Goal: Task Accomplishment & Management: Complete application form

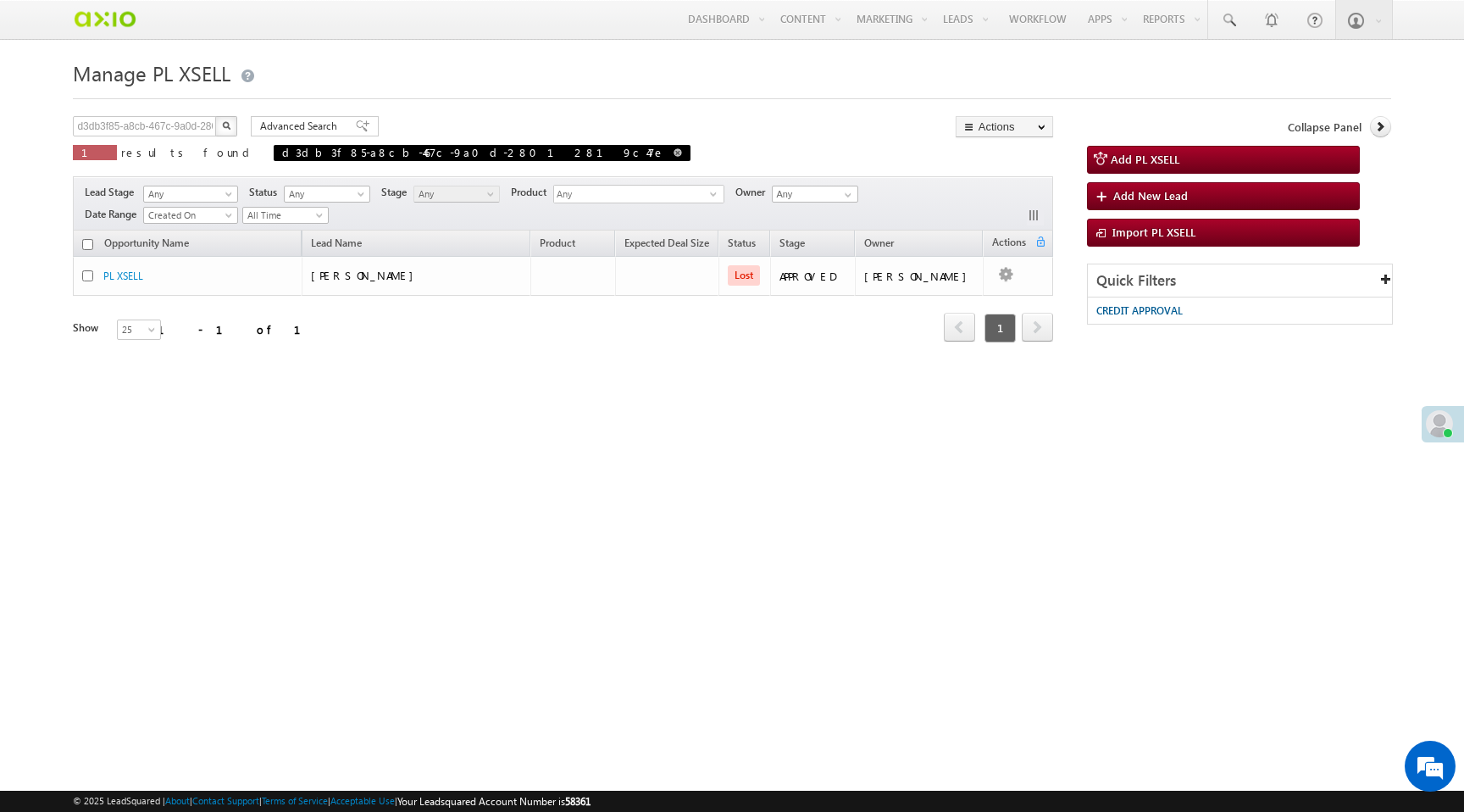
click at [673, 155] on span at bounding box center [677, 152] width 8 height 8
type input "Search PL XSELL"
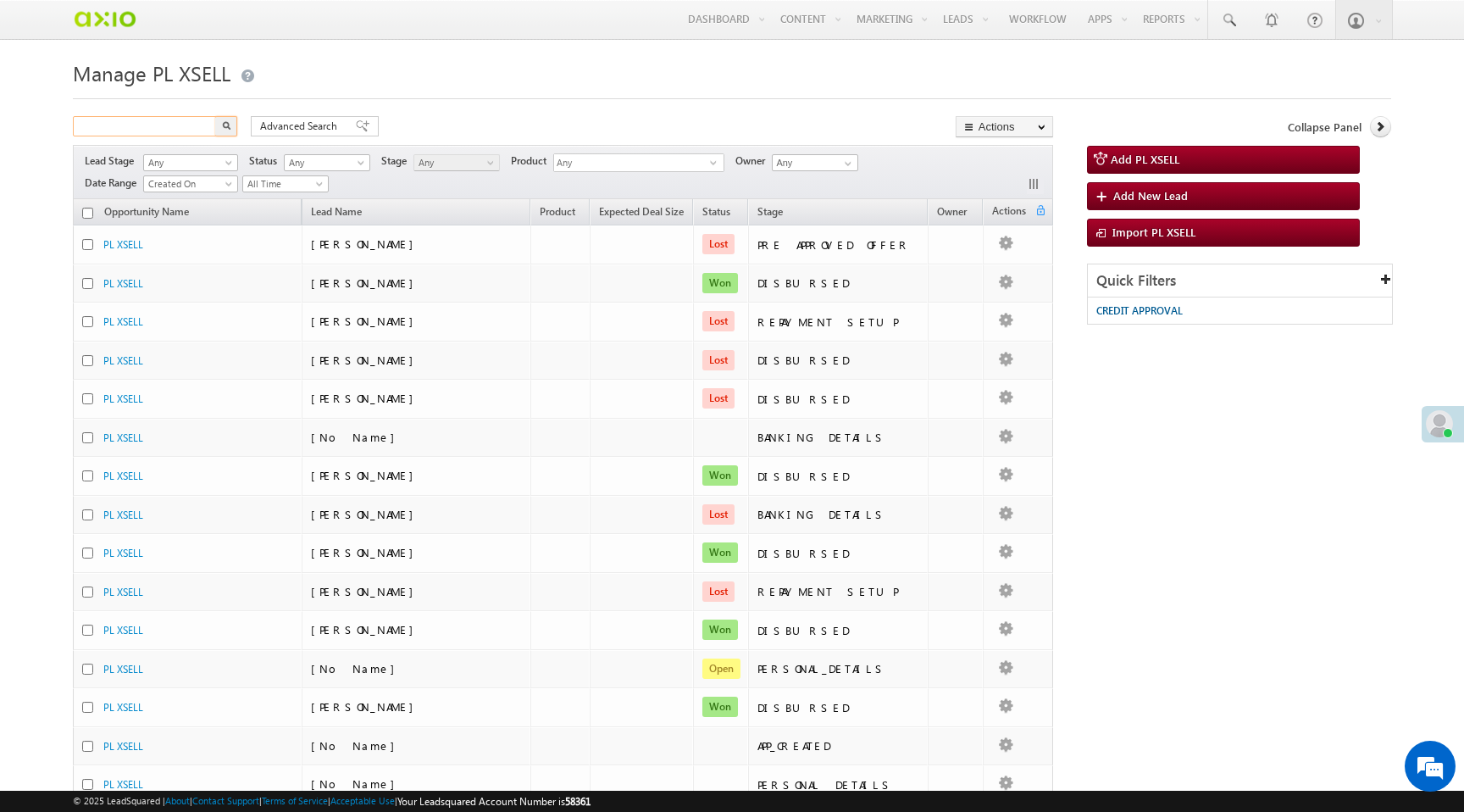
click at [168, 132] on input "text" at bounding box center [145, 126] width 145 height 21
paste input "d3db3f85-a8cb-467c-9a0d-28012819c47e"
type input "d3db3f85-a8cb-467c-9a0d-28012819c47e"
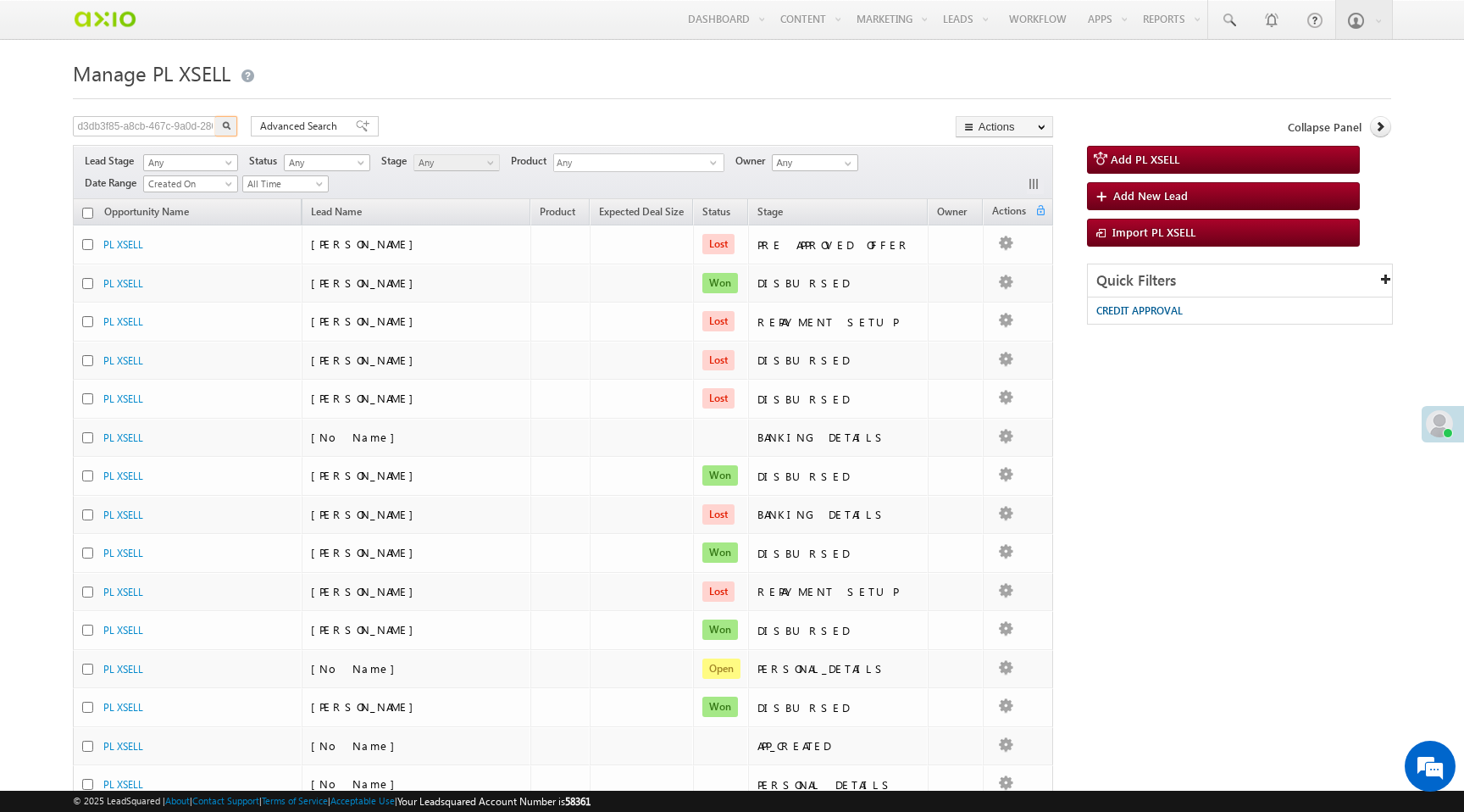
click at [225, 132] on button "button" at bounding box center [226, 126] width 22 height 21
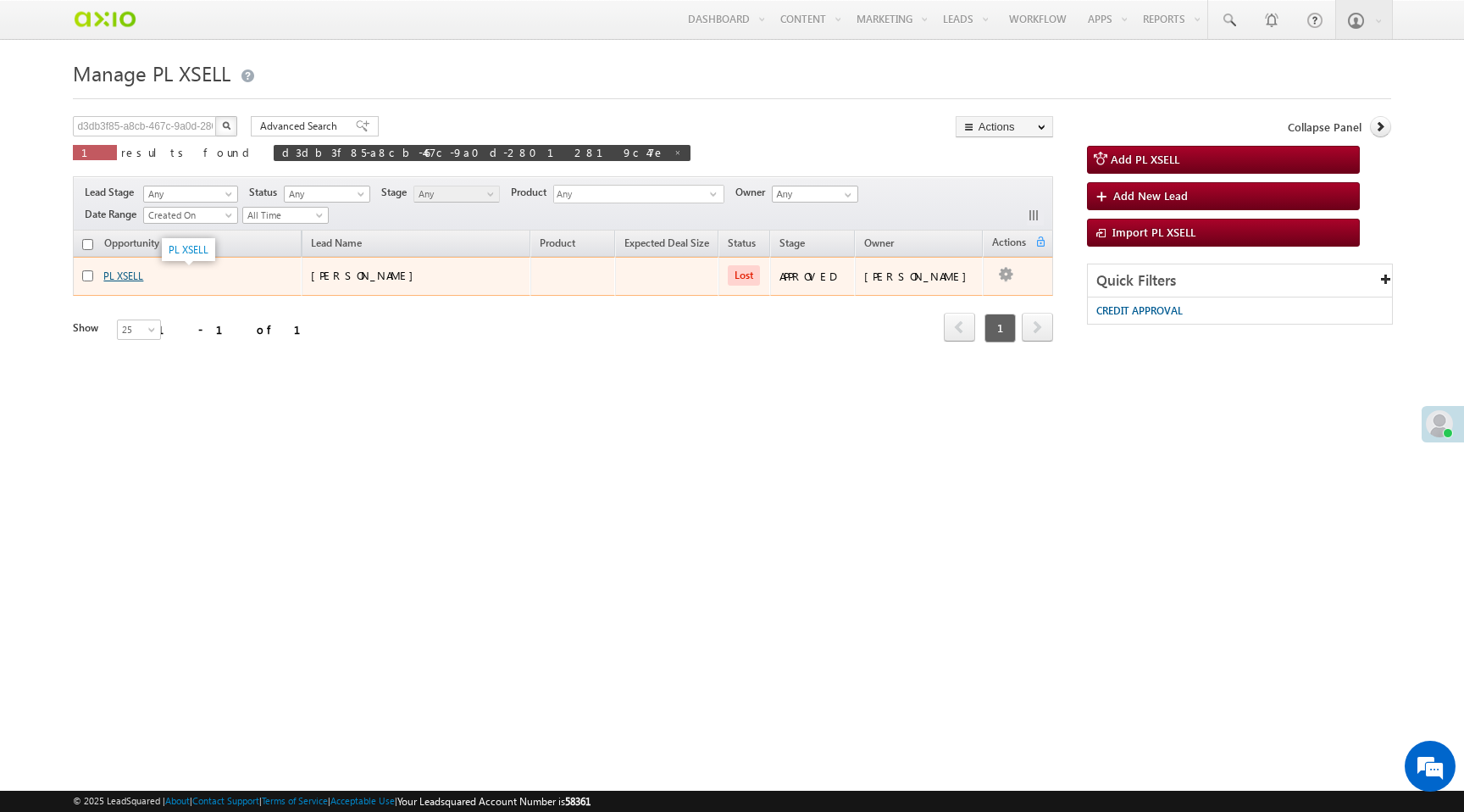
click at [120, 277] on link "PL XSELL" at bounding box center [123, 275] width 40 height 13
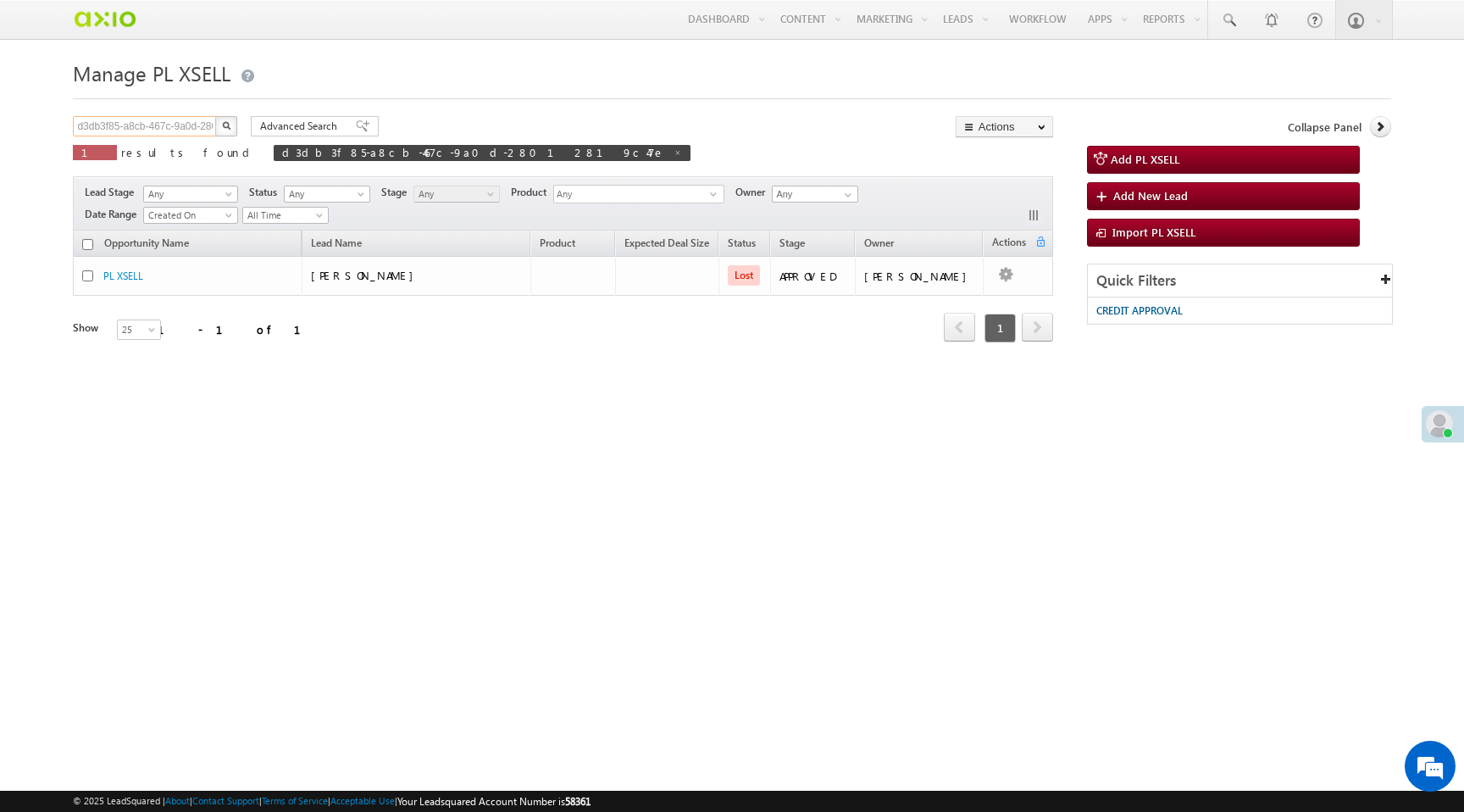
click at [208, 127] on input "d3db3f85-a8cb-467c-9a0d-28012819c47e" at bounding box center [145, 126] width 145 height 21
click at [977, 97] on link "Manage Leads" at bounding box center [1004, 93] width 136 height 36
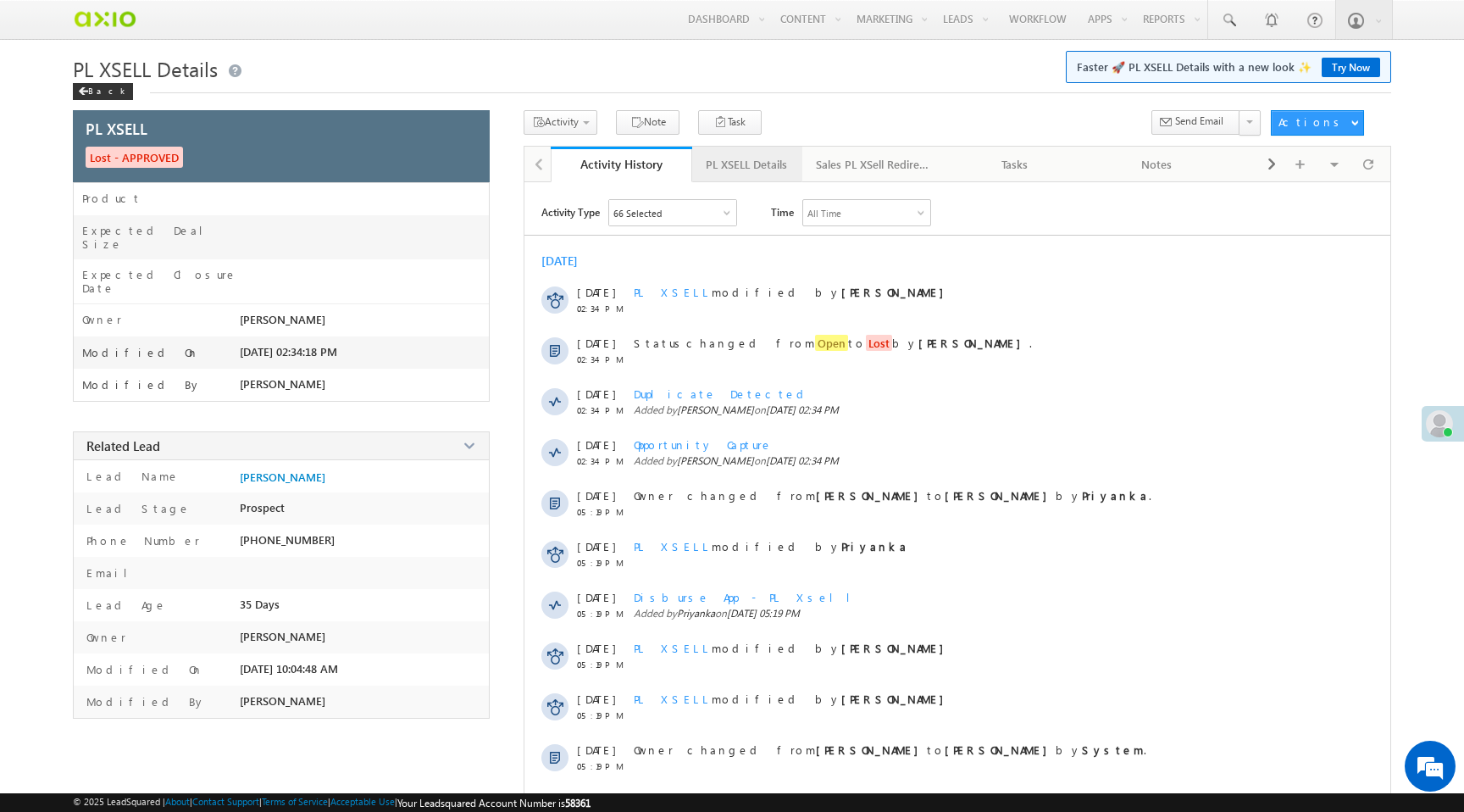
click at [755, 163] on div "PL XSELL Details" at bounding box center [746, 164] width 81 height 21
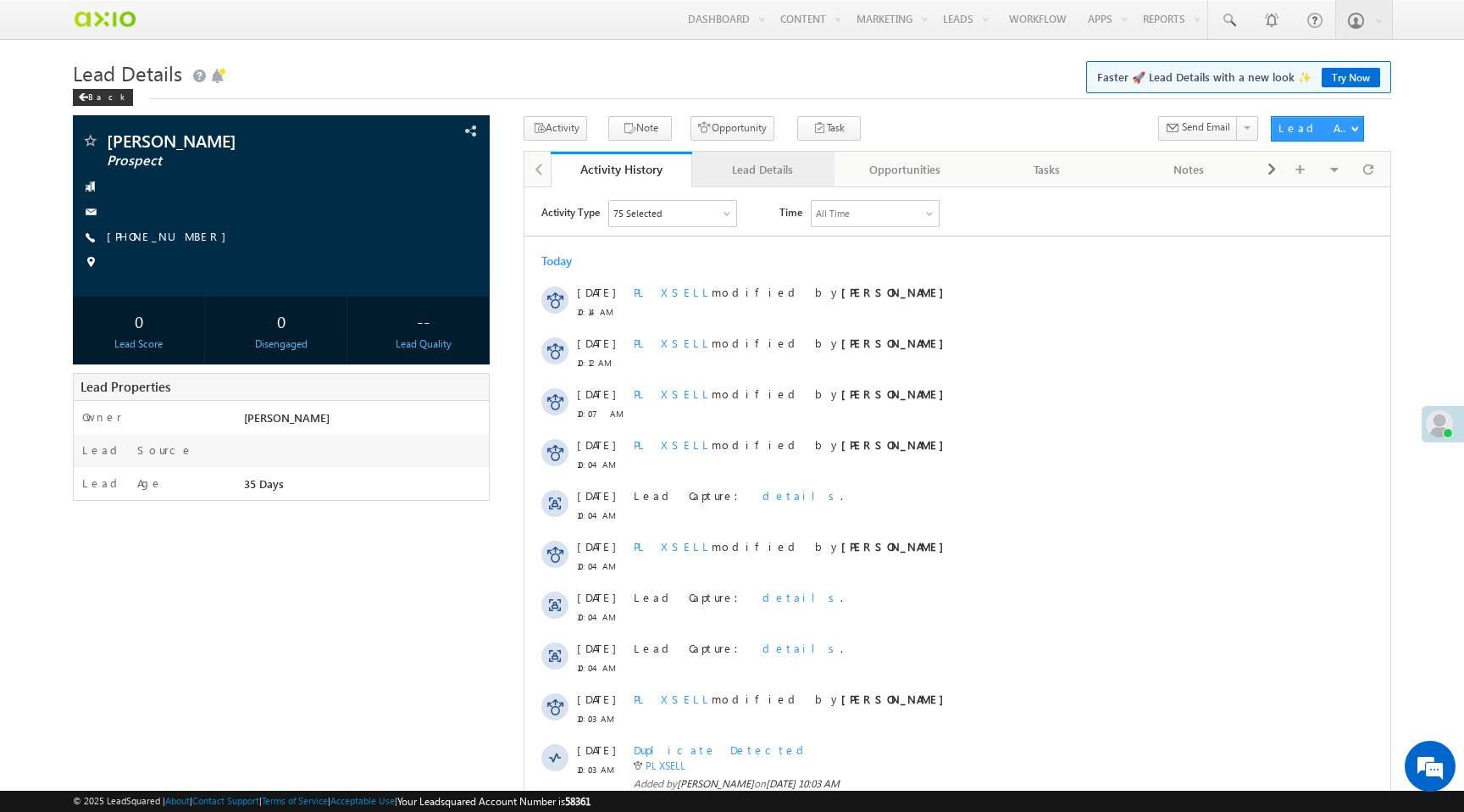
click at [781, 170] on div "Lead Details" at bounding box center [762, 169] width 114 height 21
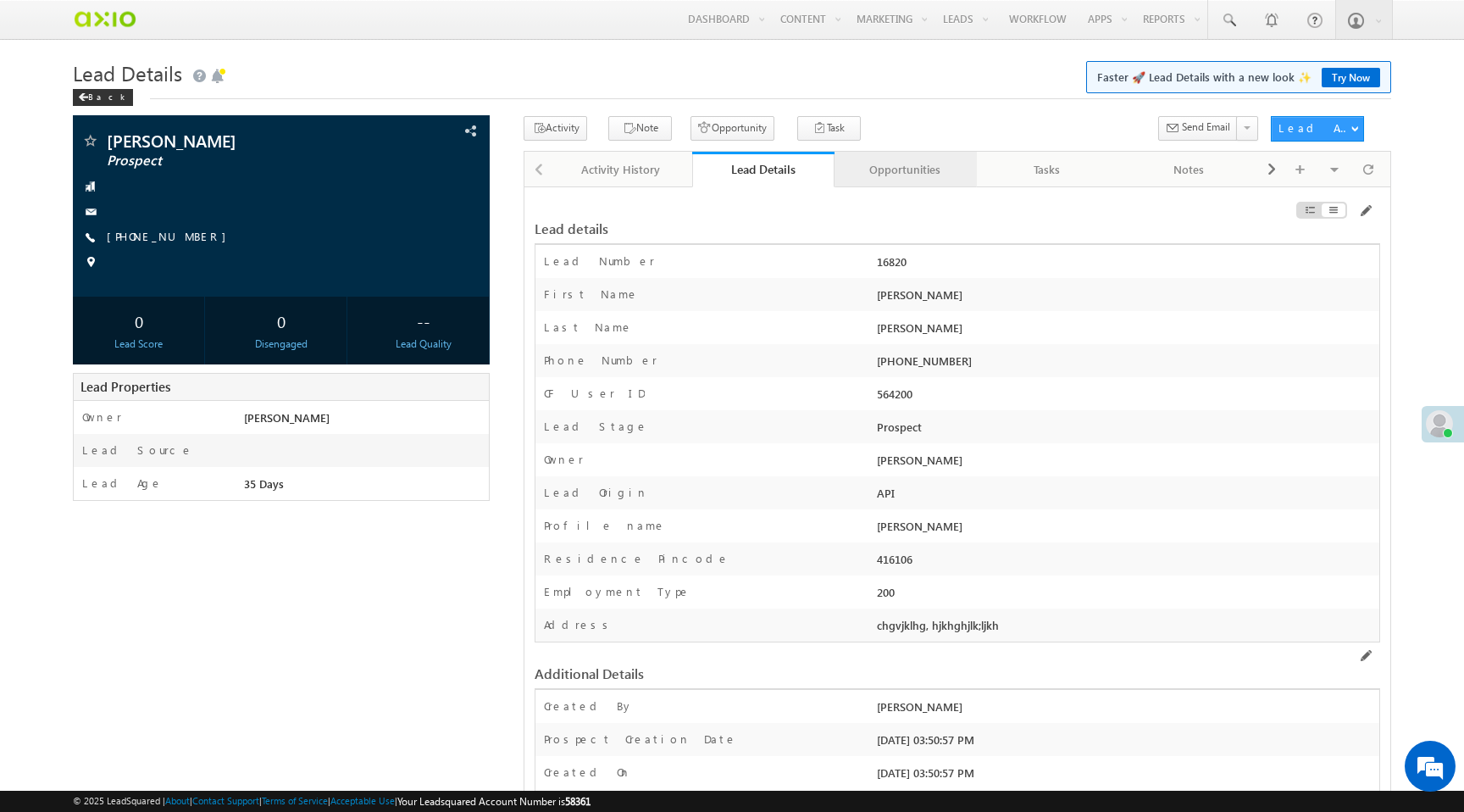
click at [879, 167] on div "Opportunities" at bounding box center [904, 169] width 114 height 21
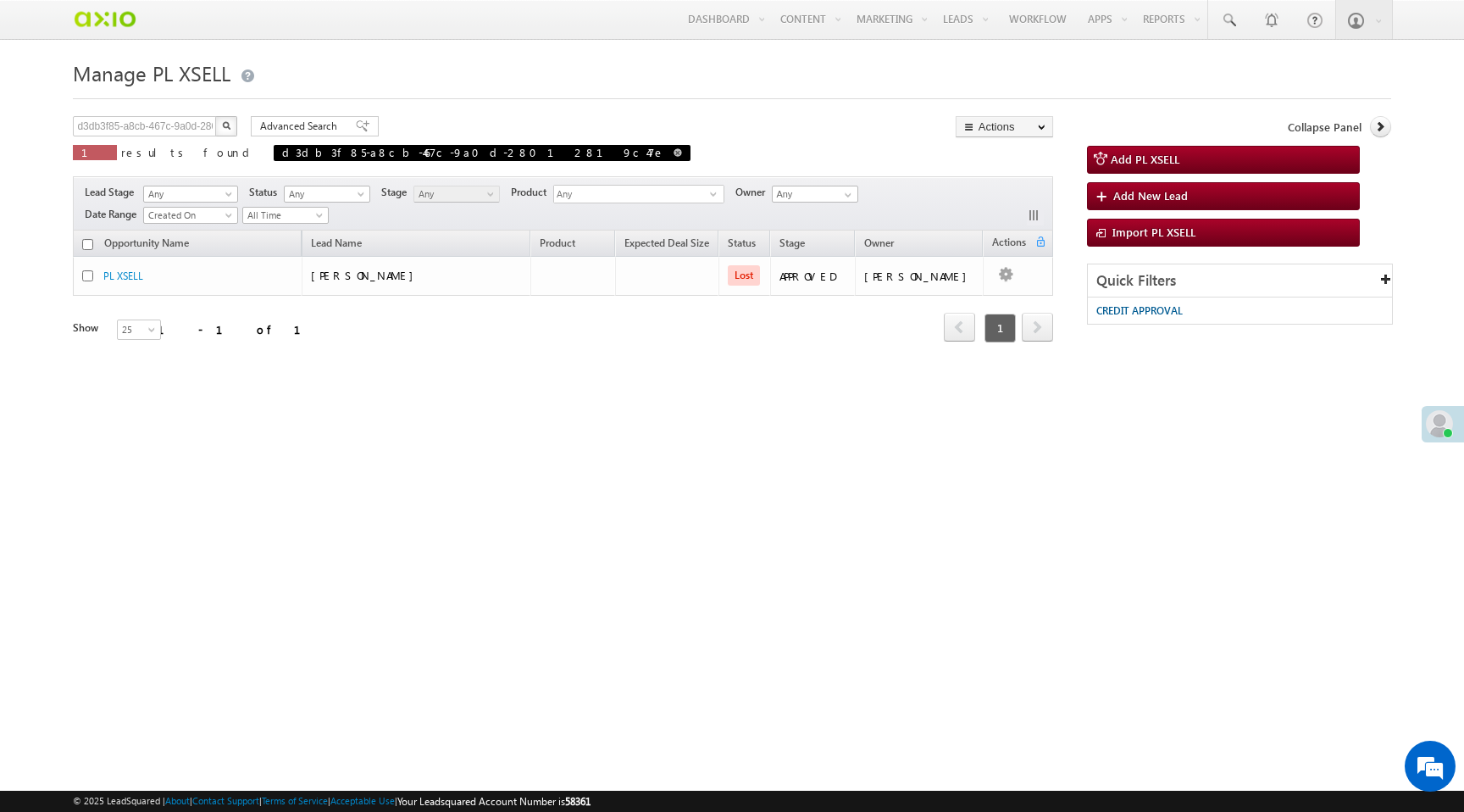
click at [673, 153] on span at bounding box center [677, 152] width 8 height 8
type input "Search PL XSELL"
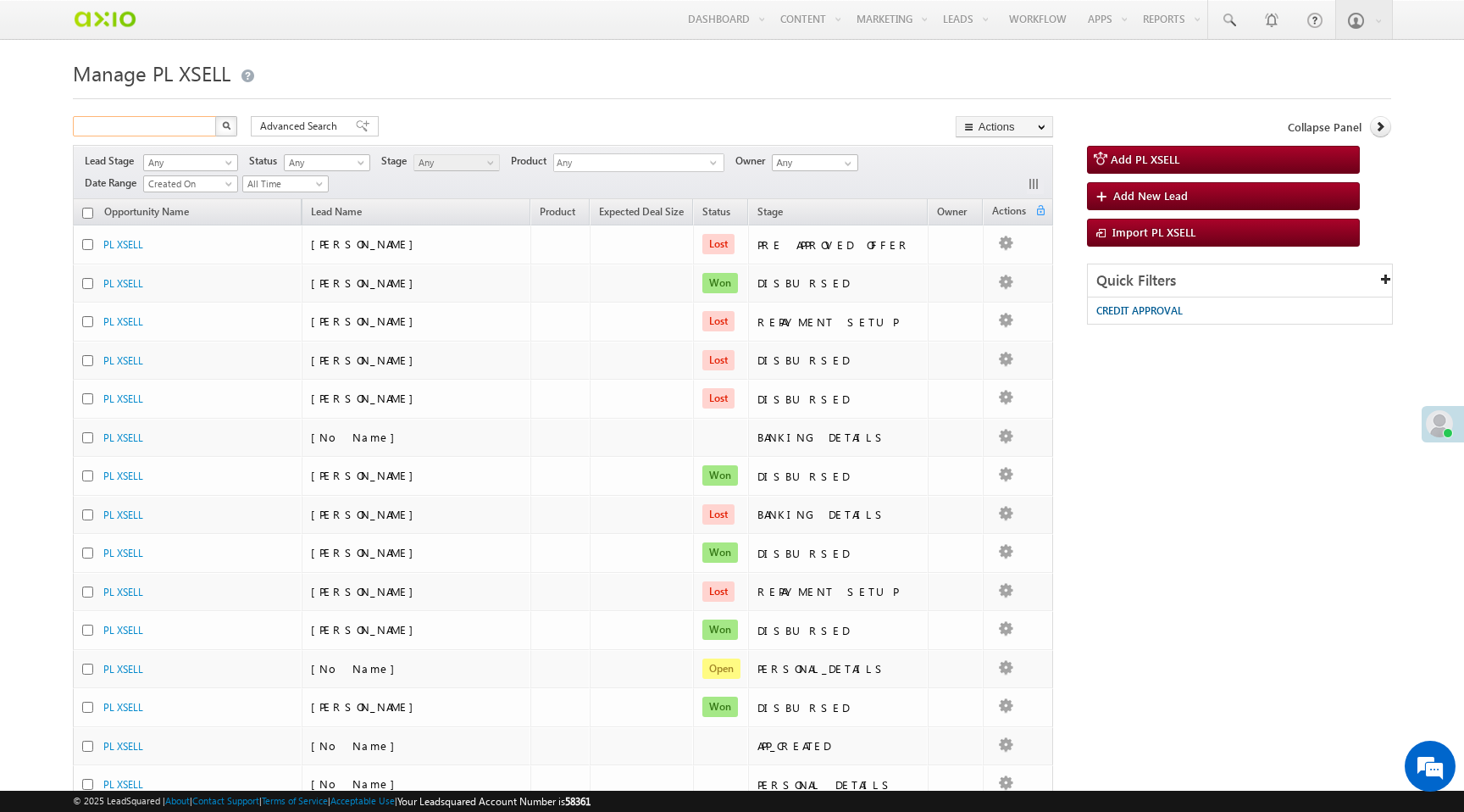
click at [159, 132] on input "text" at bounding box center [145, 126] width 145 height 21
paste input "9a4c6b3d-e82c-4701-ba9e-007e91a75195"
type input "9a4c6b3d-e82c-4701-ba9e-007e91a75195"
click at [216, 116] on button "button" at bounding box center [226, 126] width 22 height 21
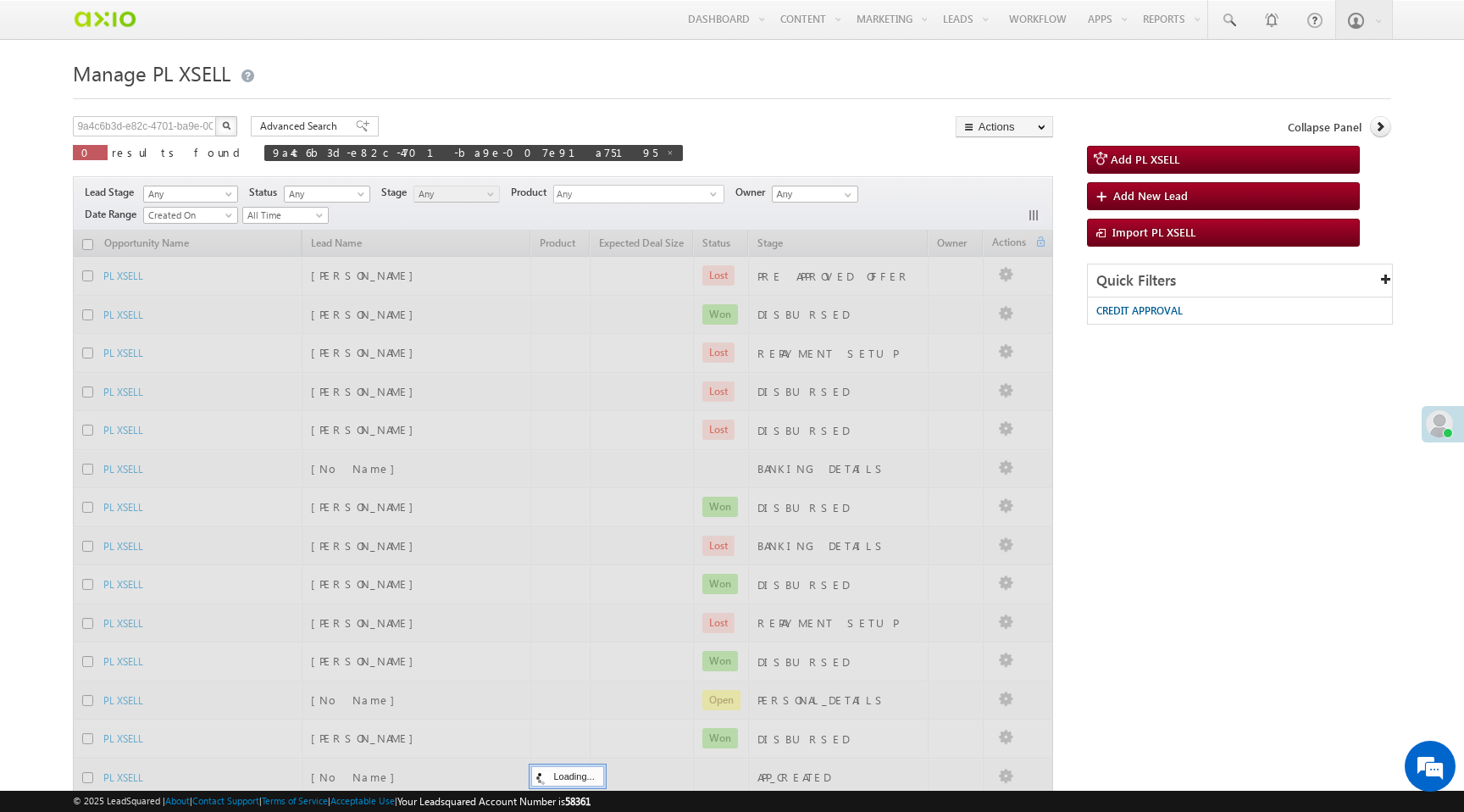
scroll to position [0, 0]
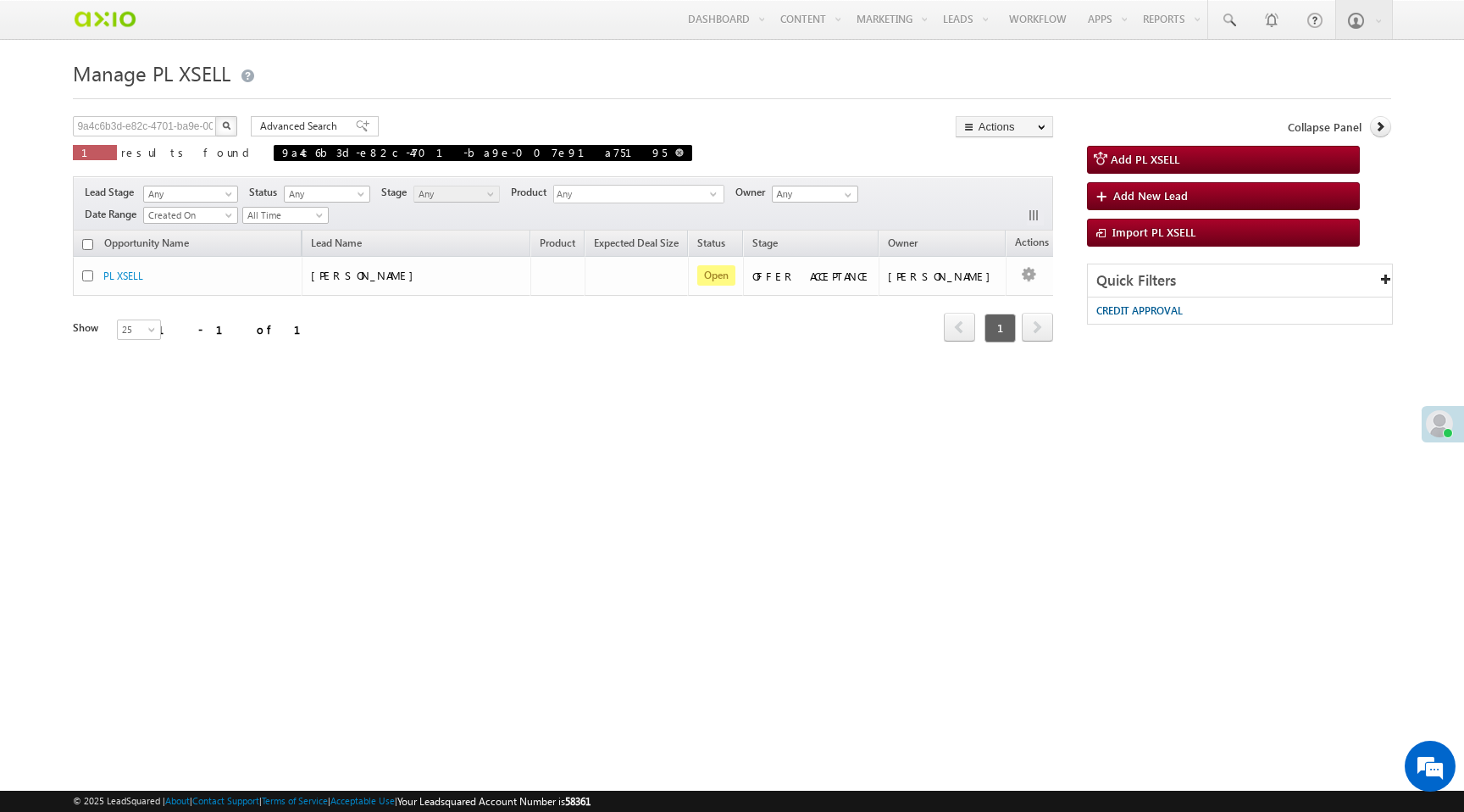
click at [675, 152] on span at bounding box center [679, 152] width 8 height 8
type input "Search PL XSELL"
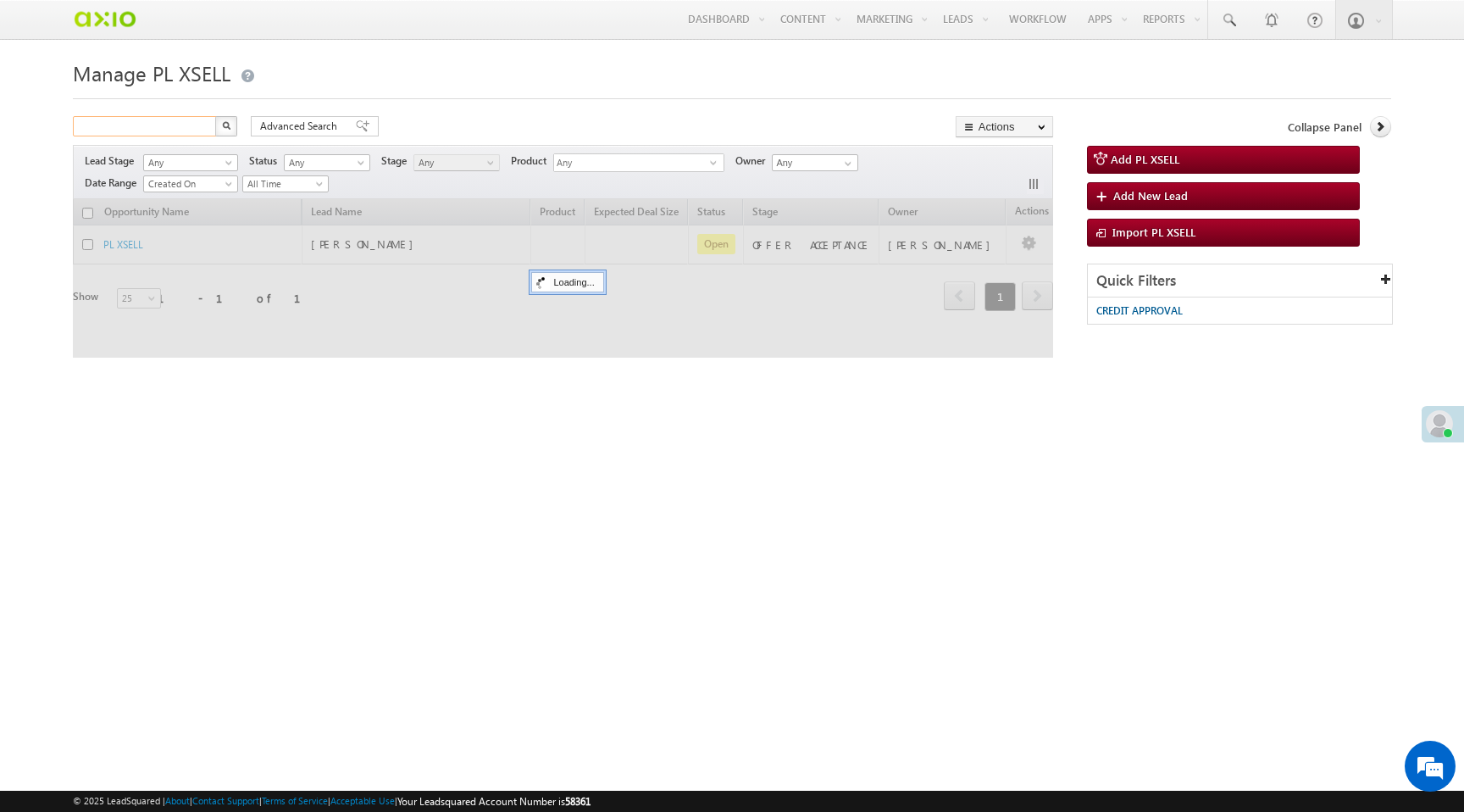
click at [202, 128] on input "text" at bounding box center [145, 126] width 145 height 21
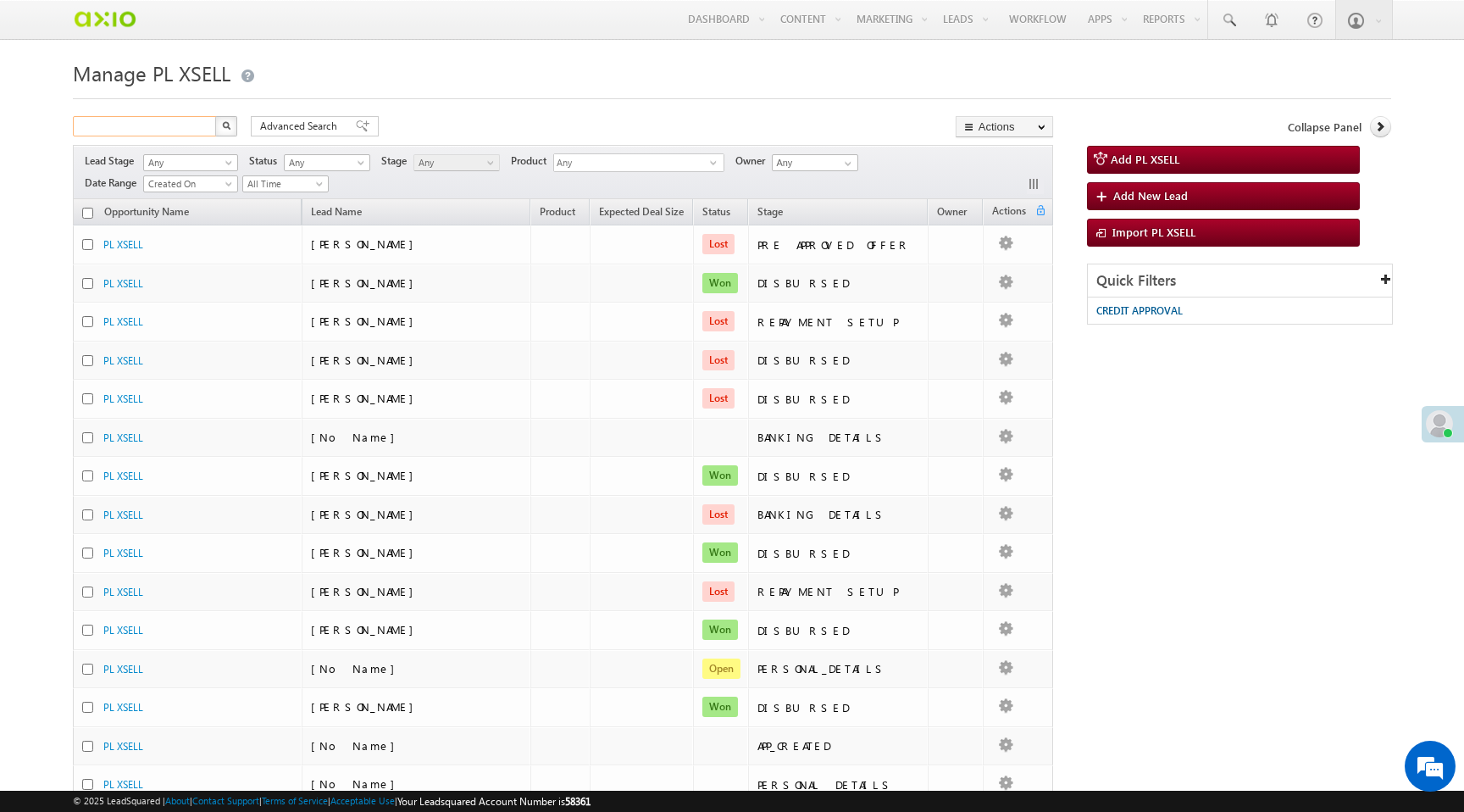
paste input "8dbff4e8-5723-4fb1-b12a-8d7b2e092e4e"
type input "8dbff4e8-5723-4fb1-b12a-8d7b2e092e4e"
click at [222, 127] on img "button" at bounding box center [225, 124] width 8 height 8
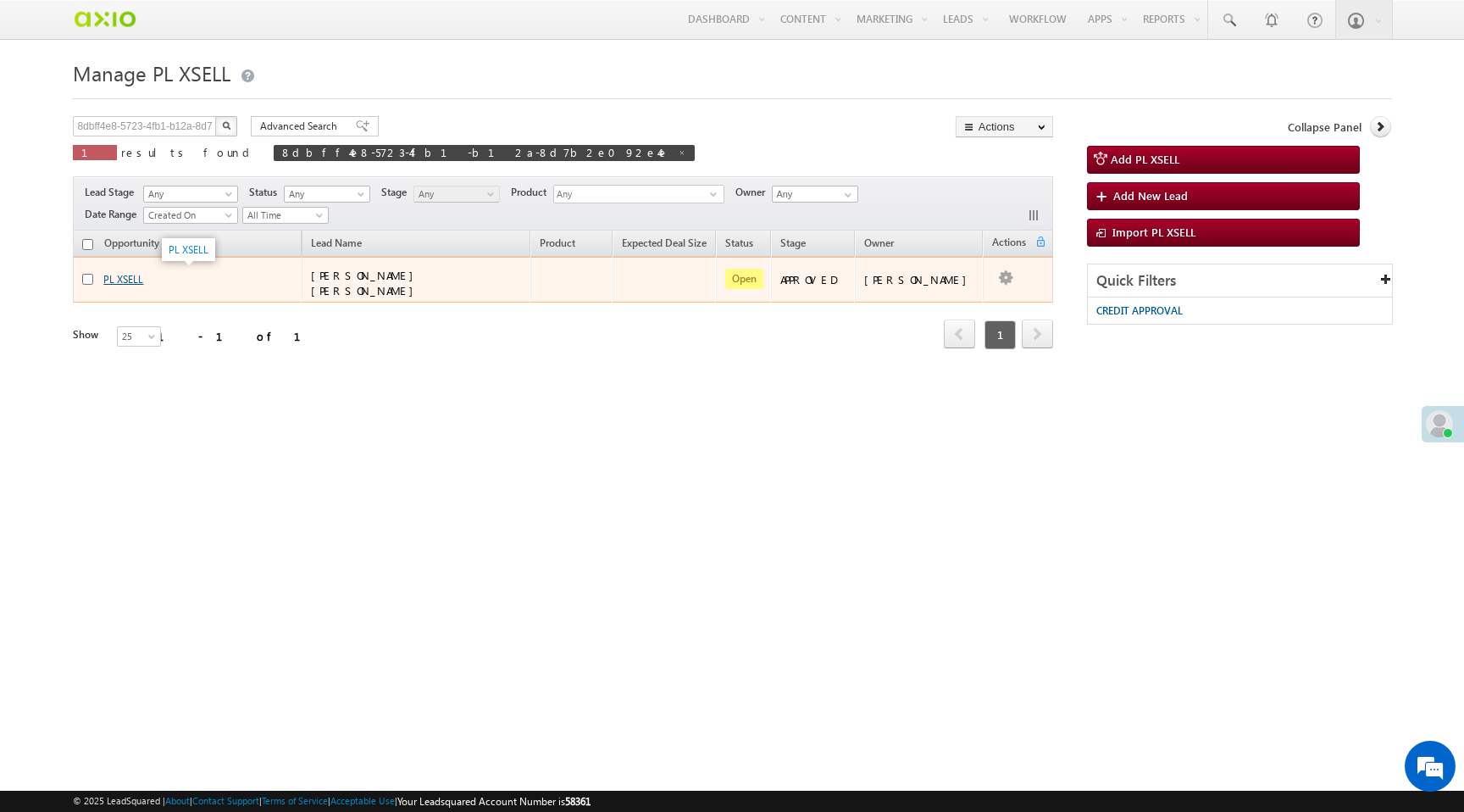
click at [128, 278] on link "PL XSELL" at bounding box center [123, 279] width 40 height 13
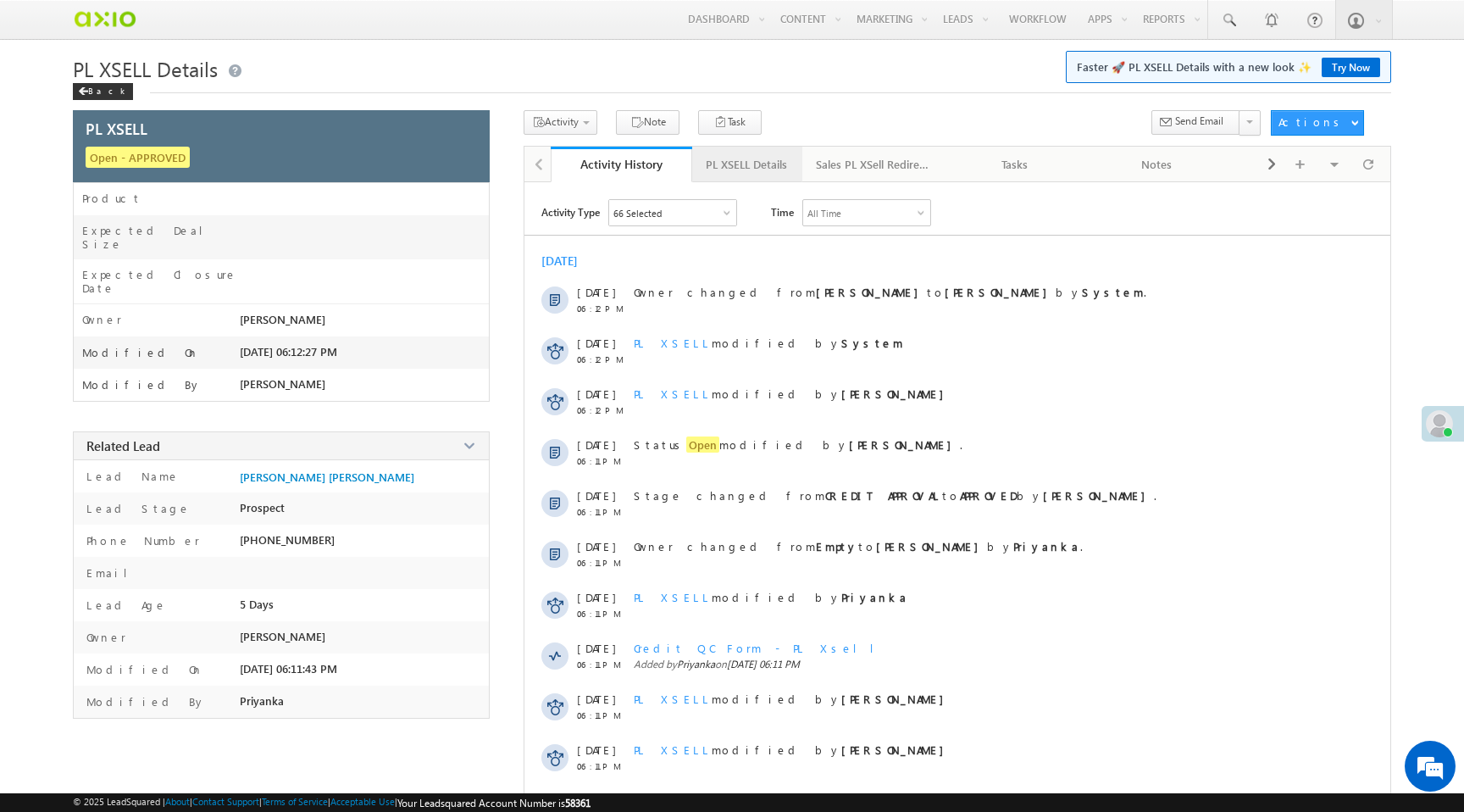
click at [757, 161] on div "PL XSELL Details" at bounding box center [746, 164] width 81 height 21
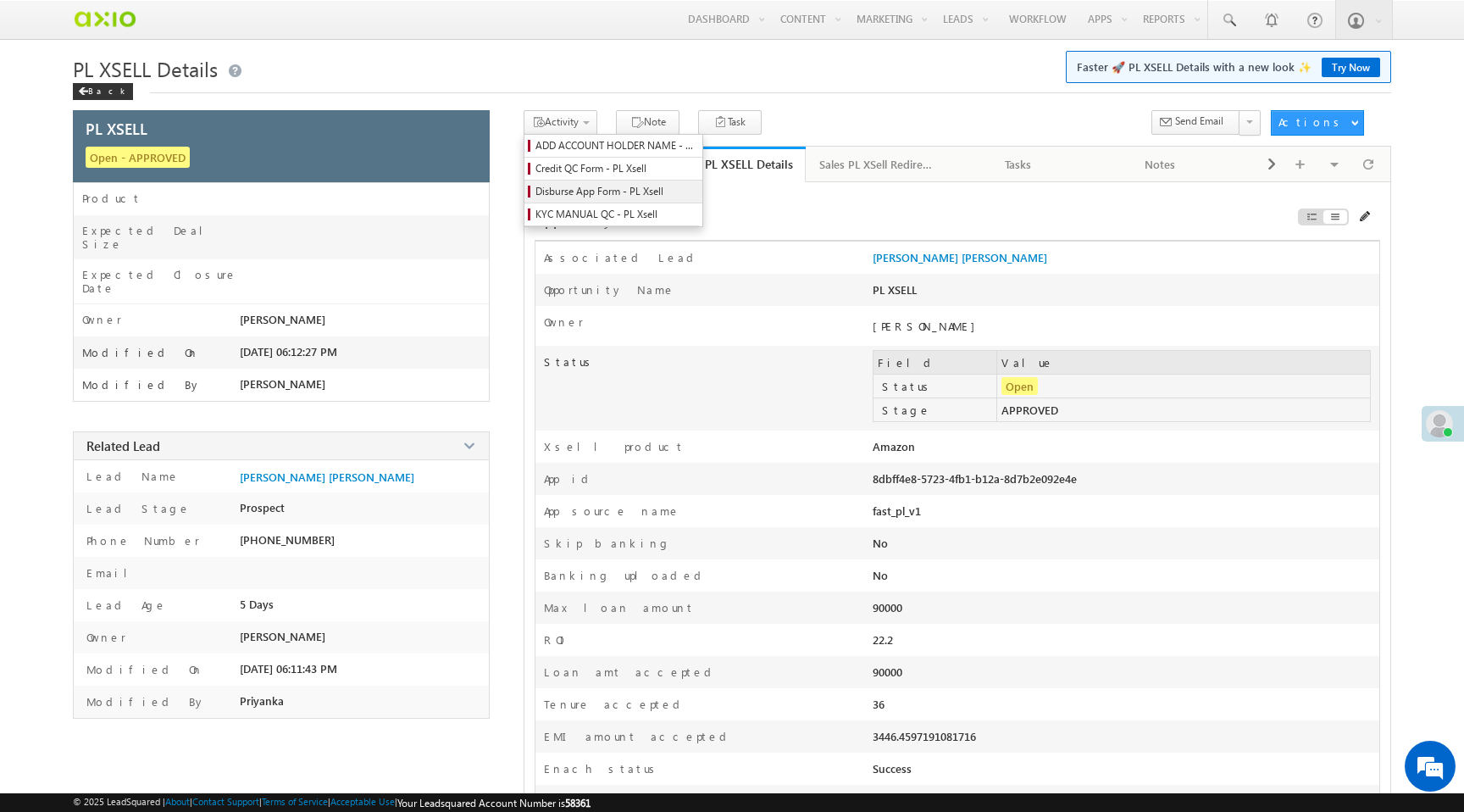
click at [580, 192] on span "Disburse App Form - PL Xsell" at bounding box center [616, 191] width 161 height 15
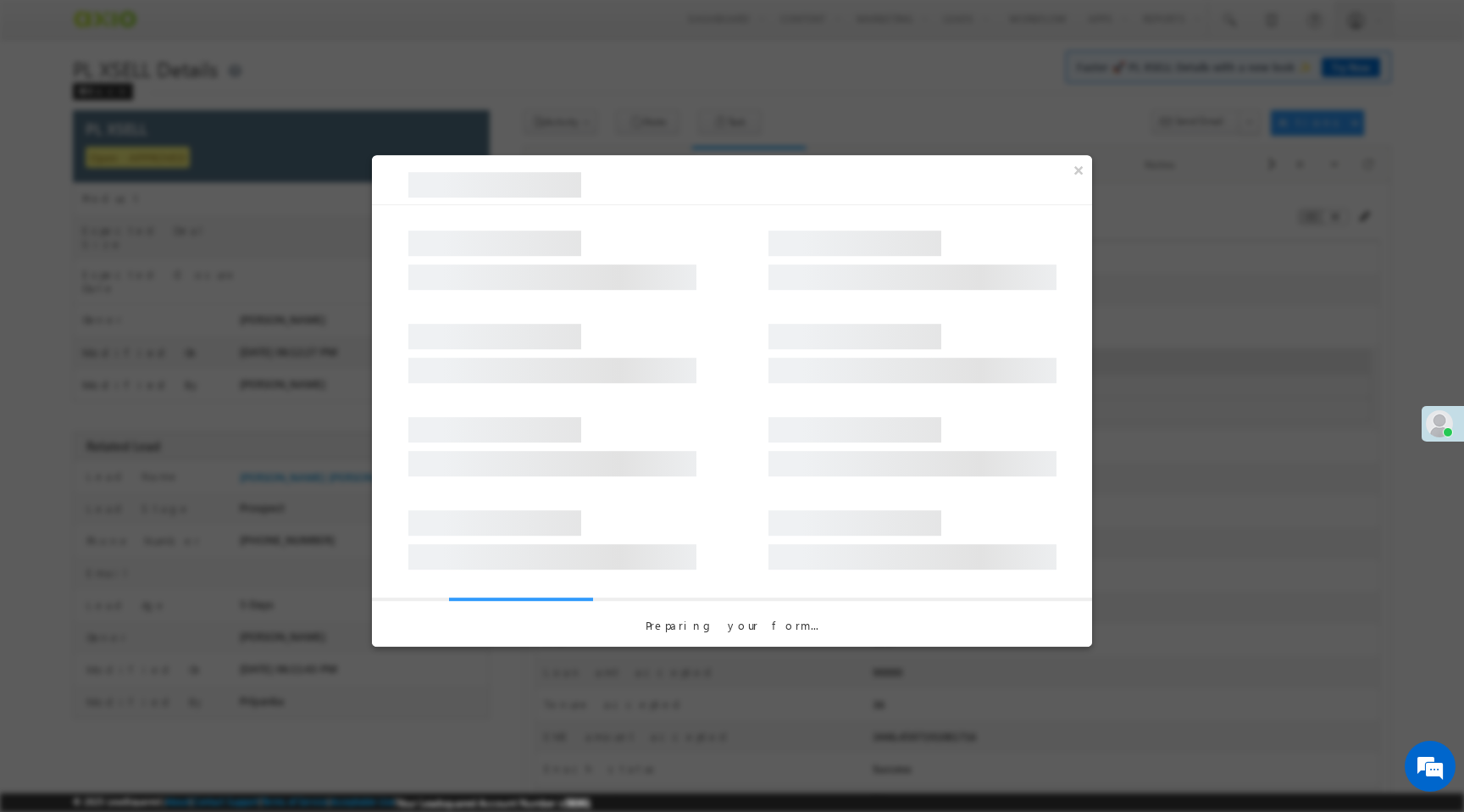
select select "PL XSell Disbursement Initiated"
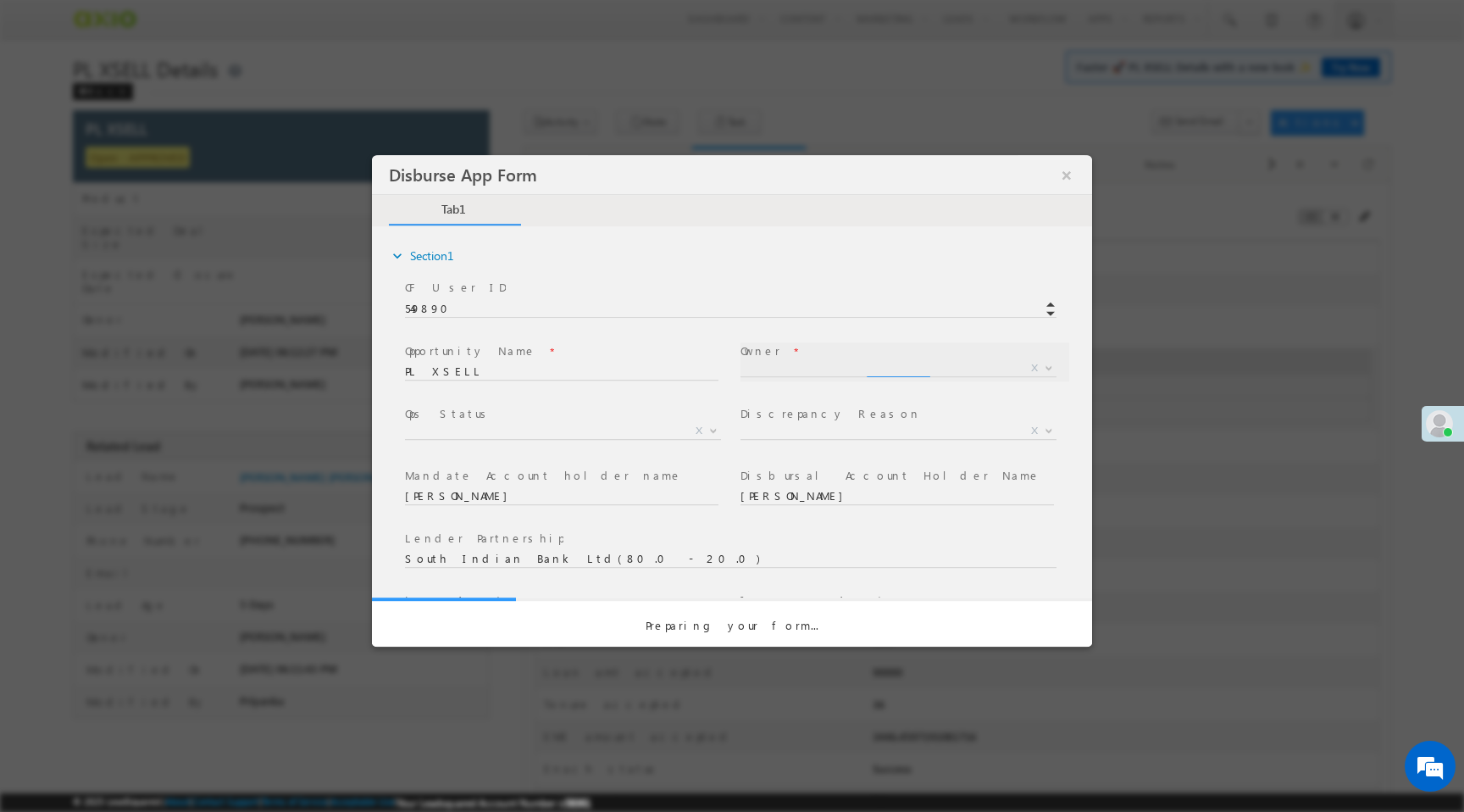
select select "a9bb649e-8900-11ee-aeac-0643ecf67fe6"
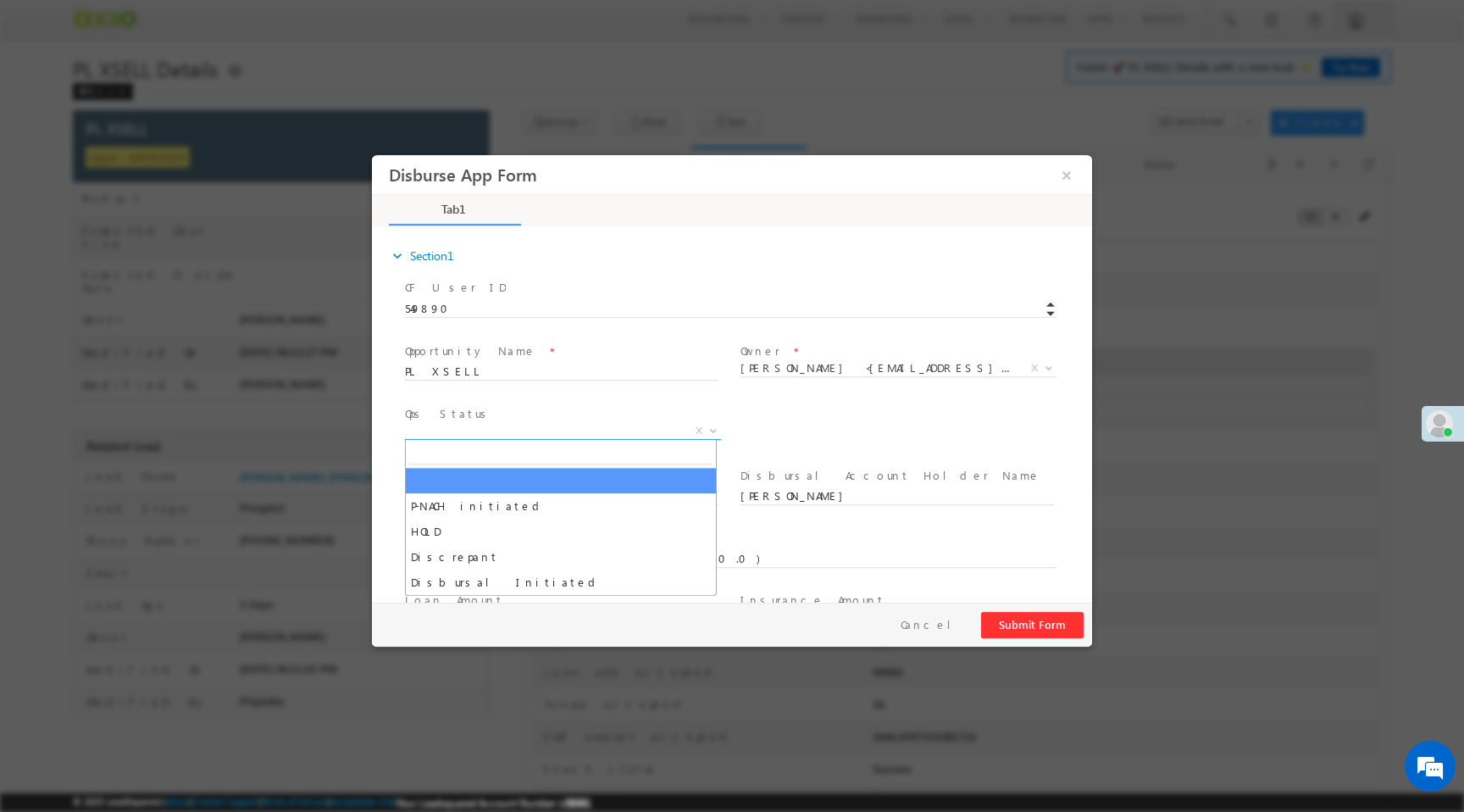
click at [542, 431] on span "X" at bounding box center [563, 431] width 316 height 17
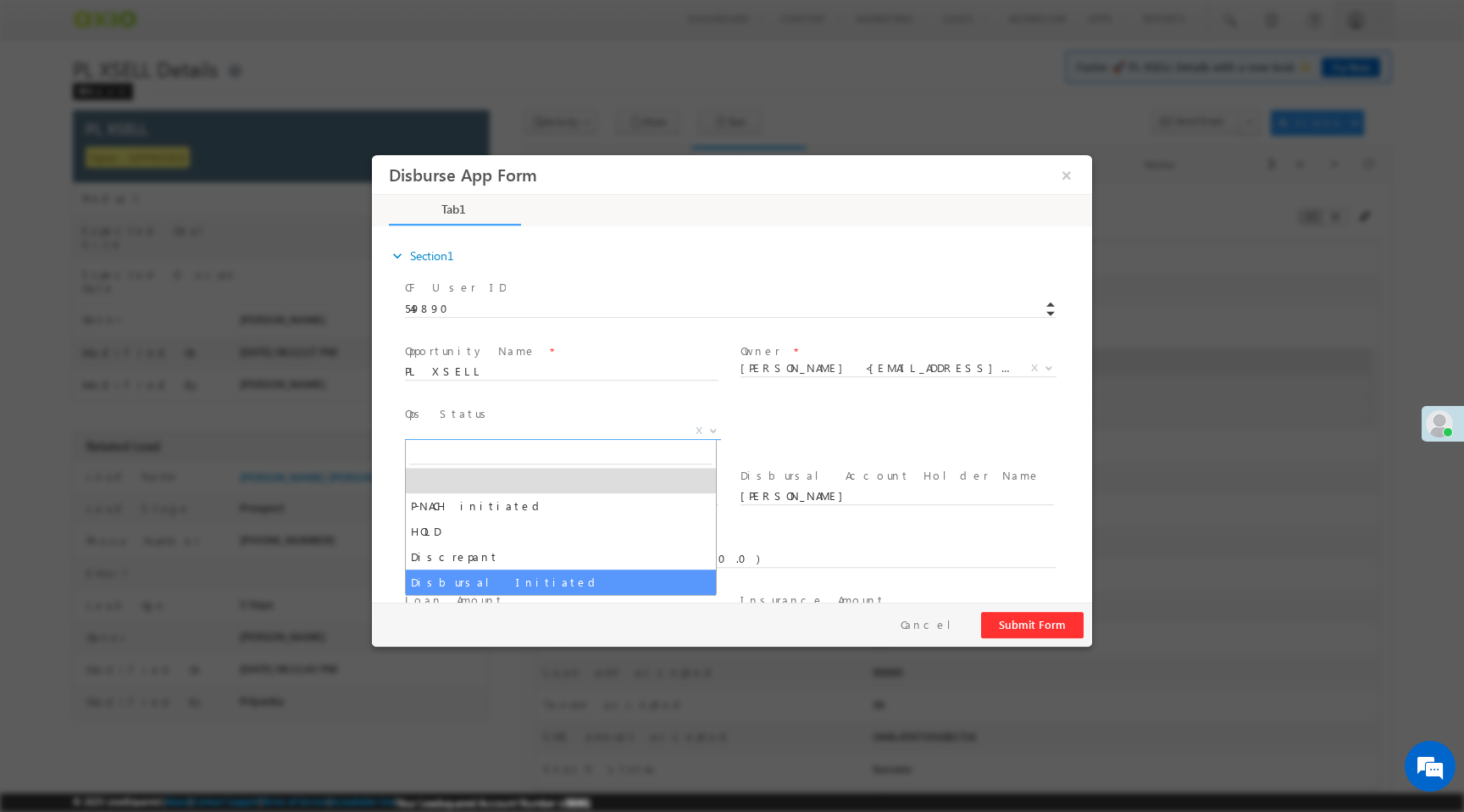
select select "Disbursal Initiated"
select select "NA"
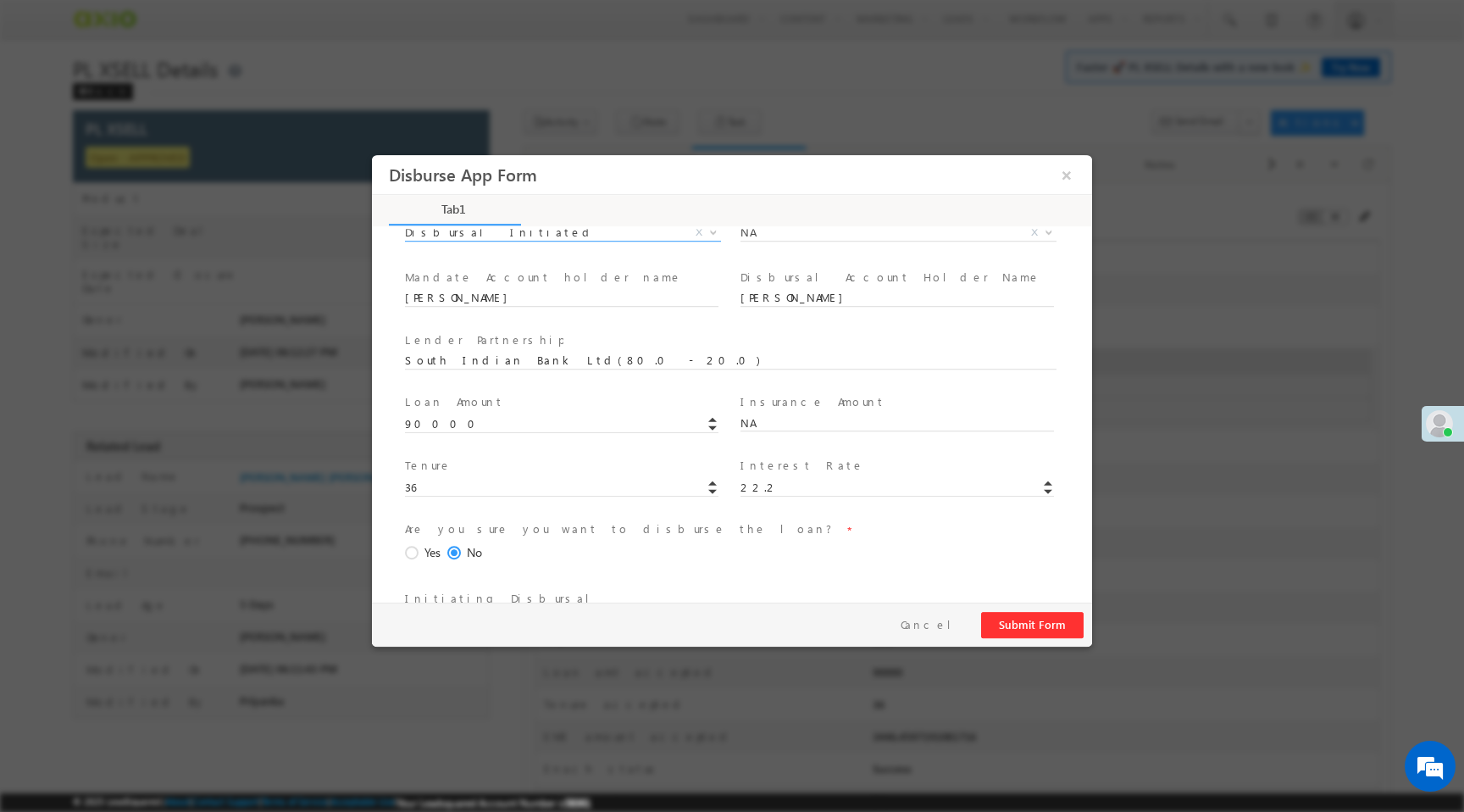
scroll to position [202, 0]
click at [418, 550] on span at bounding box center [414, 549] width 19 height 15
click at [372, 155] on input "Yes" at bounding box center [372, 155] width 0 height 0
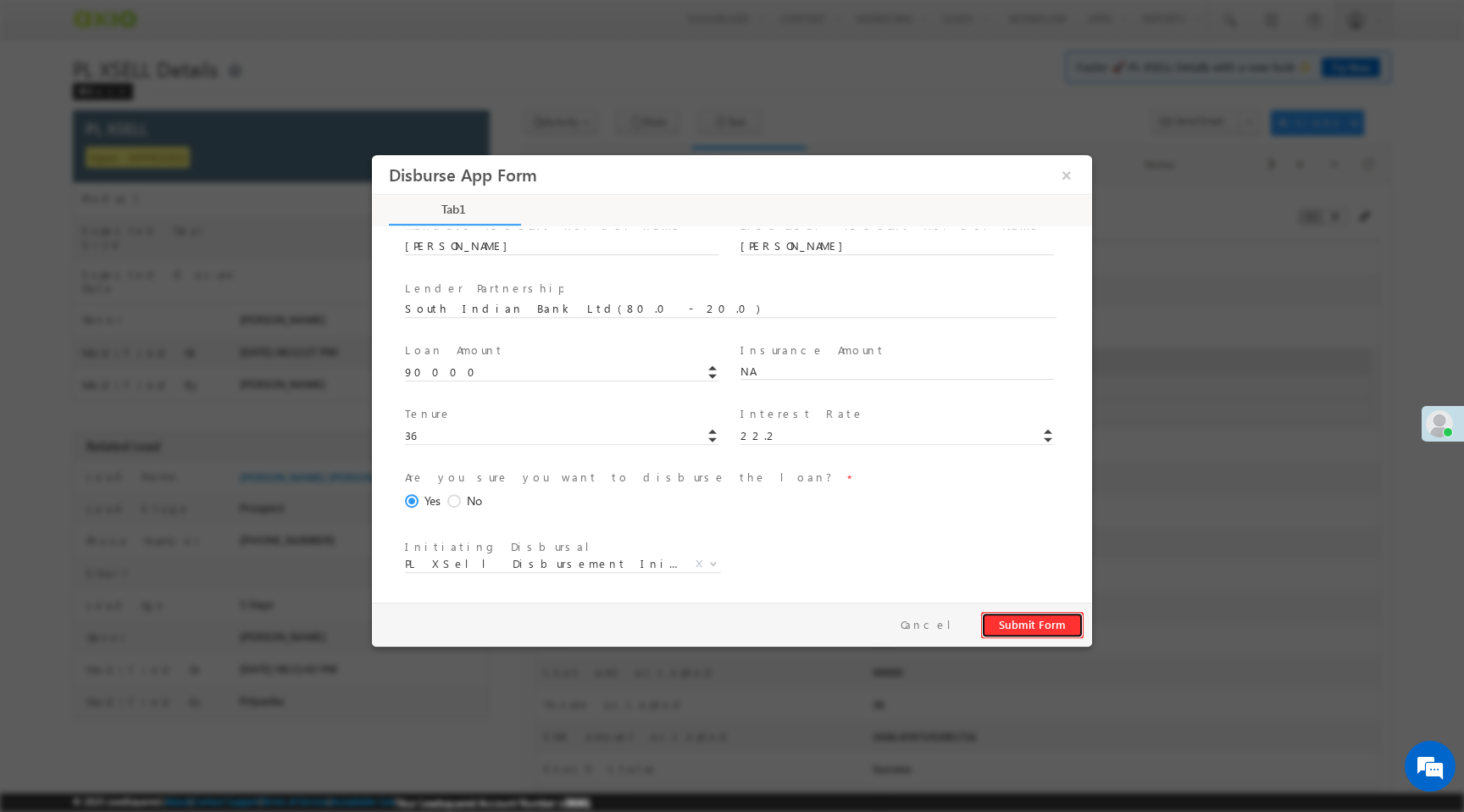
click at [1034, 617] on button "Submit Form" at bounding box center [1032, 624] width 103 height 26
